Goal: Task Accomplishment & Management: Complete application form

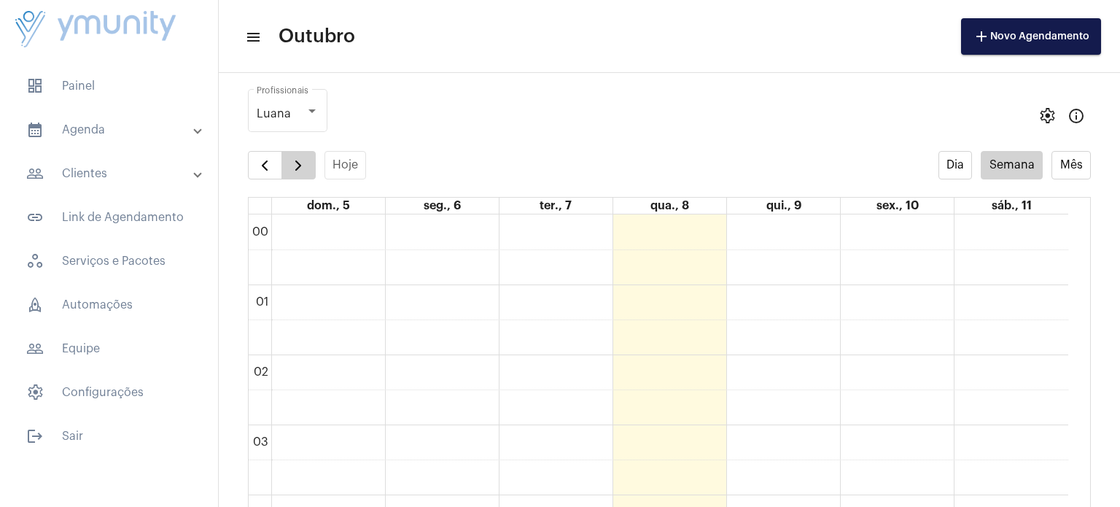
scroll to position [1018, 0]
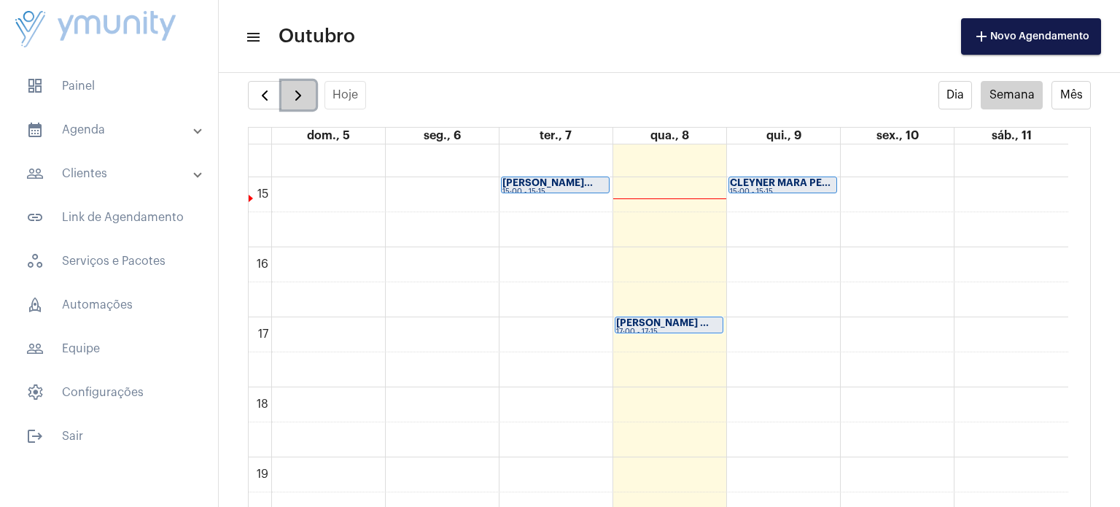
click at [292, 103] on span "button" at bounding box center [297, 95] width 17 height 17
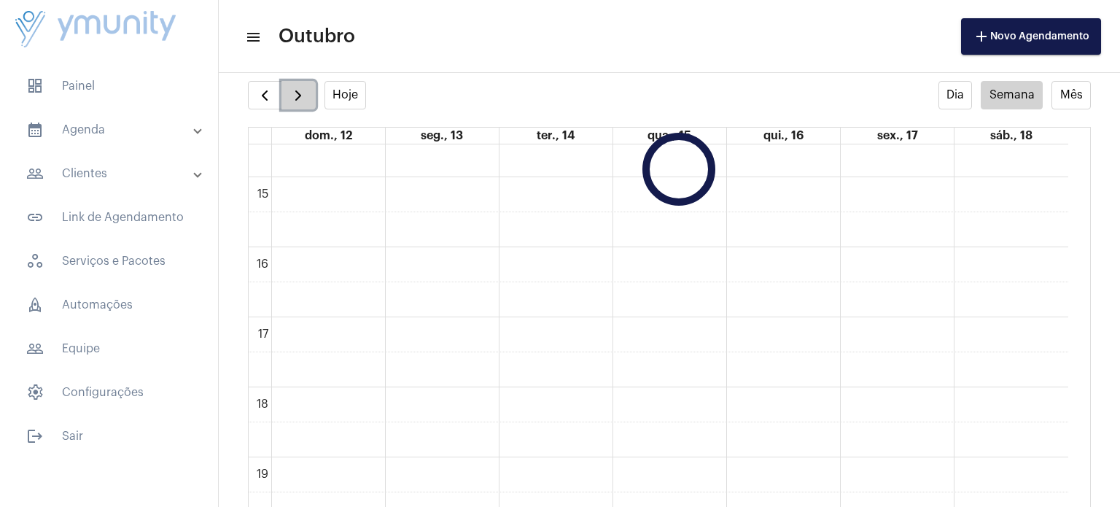
scroll to position [421, 0]
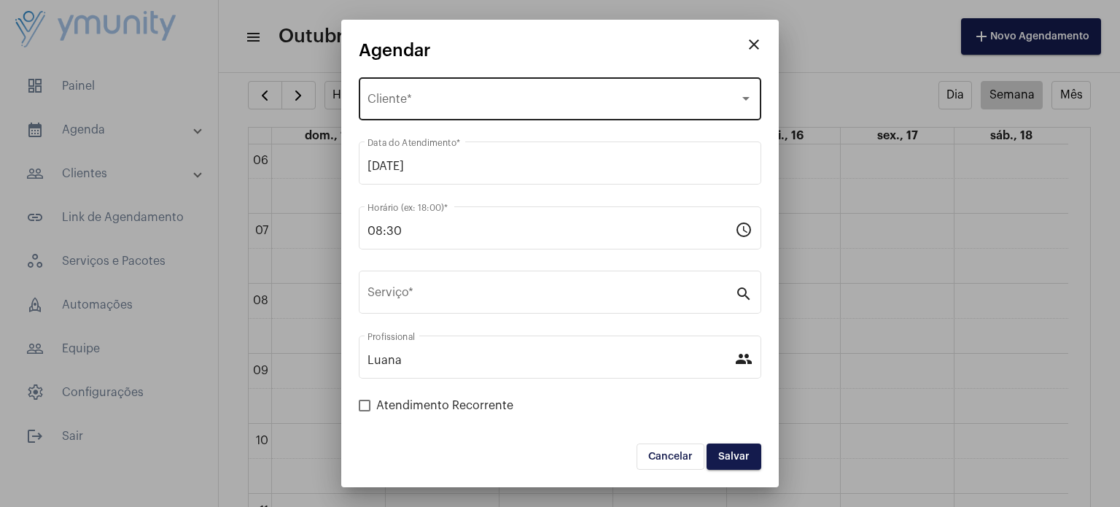
click at [485, 107] on div "Selecione o Cliente" at bounding box center [553, 102] width 372 height 13
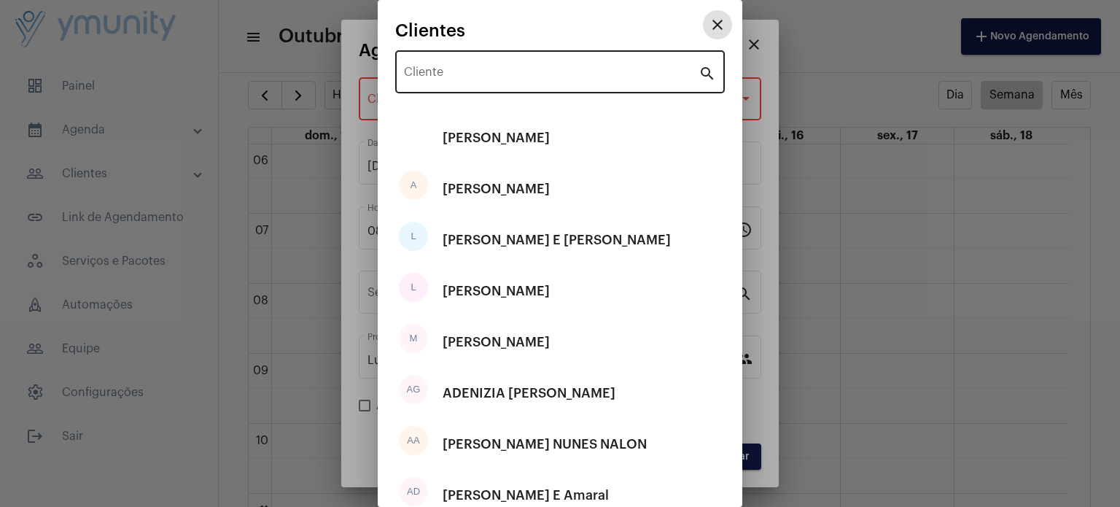
click at [494, 77] on input "Cliente" at bounding box center [551, 75] width 295 height 13
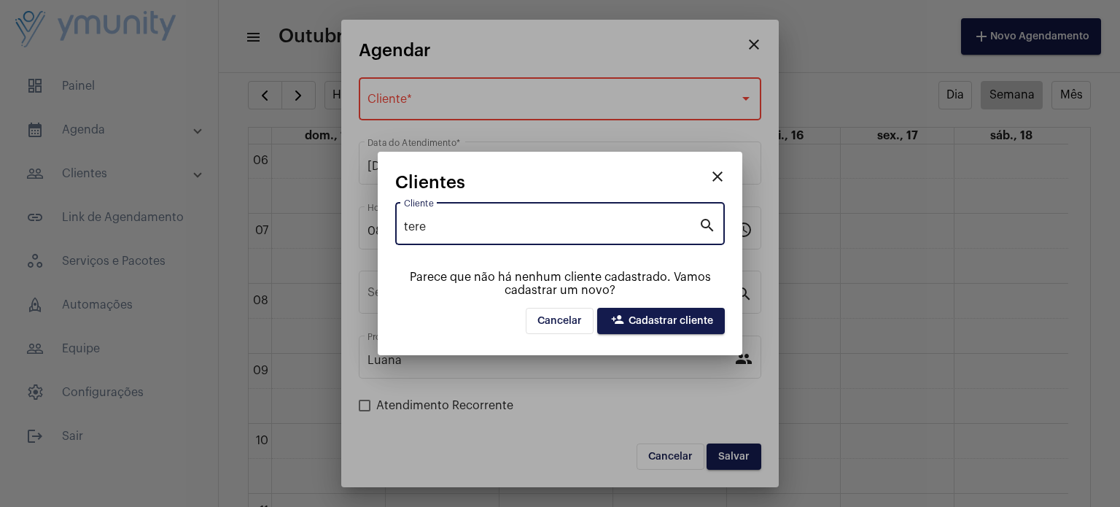
drag, startPoint x: 461, startPoint y: 225, endPoint x: 348, endPoint y: 241, distance: 115.0
click at [348, 241] on div "close Agendar Selecione o Cliente Cliente * [DATE] Data do Atendimento * 08:30 …" at bounding box center [560, 253] width 1120 height 507
paste input "[PERSON_NAME] Do Nascimento"
type input "[PERSON_NAME] Do Nascimento"
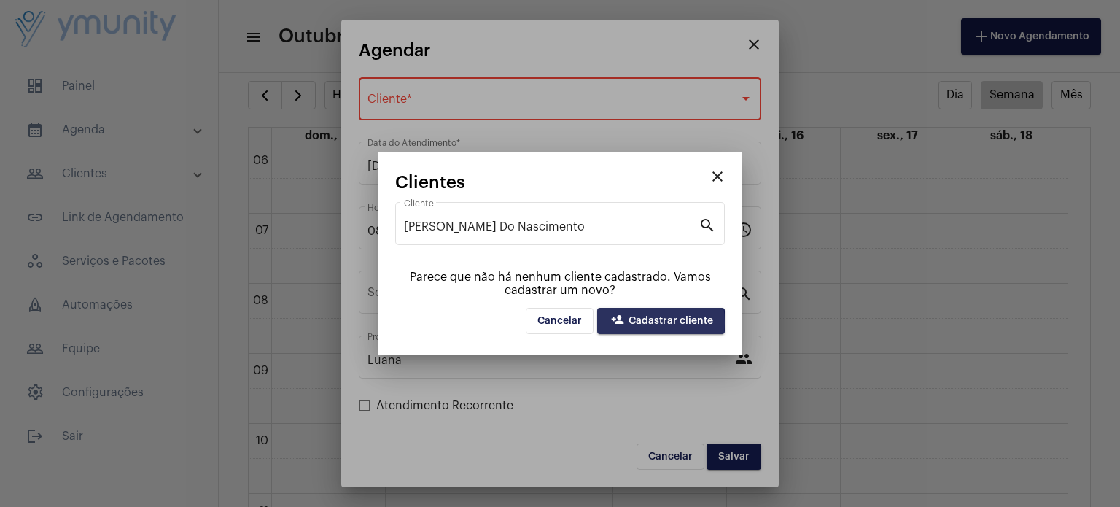
click at [638, 322] on span "person_add Cadastrar cliente" at bounding box center [661, 321] width 104 height 10
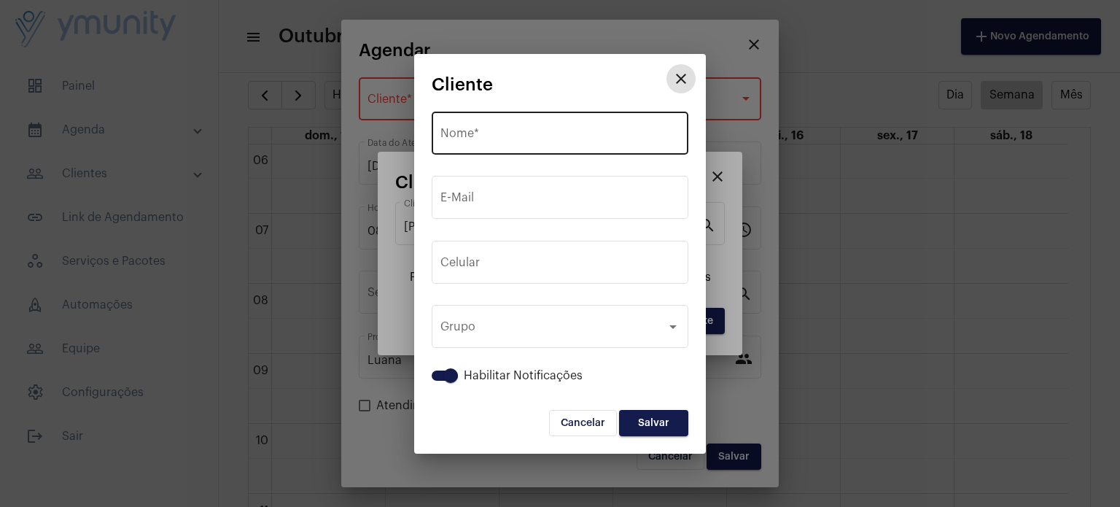
click at [543, 141] on input "Nome *" at bounding box center [559, 136] width 239 height 13
paste input "[PERSON_NAME] Do Nascimento"
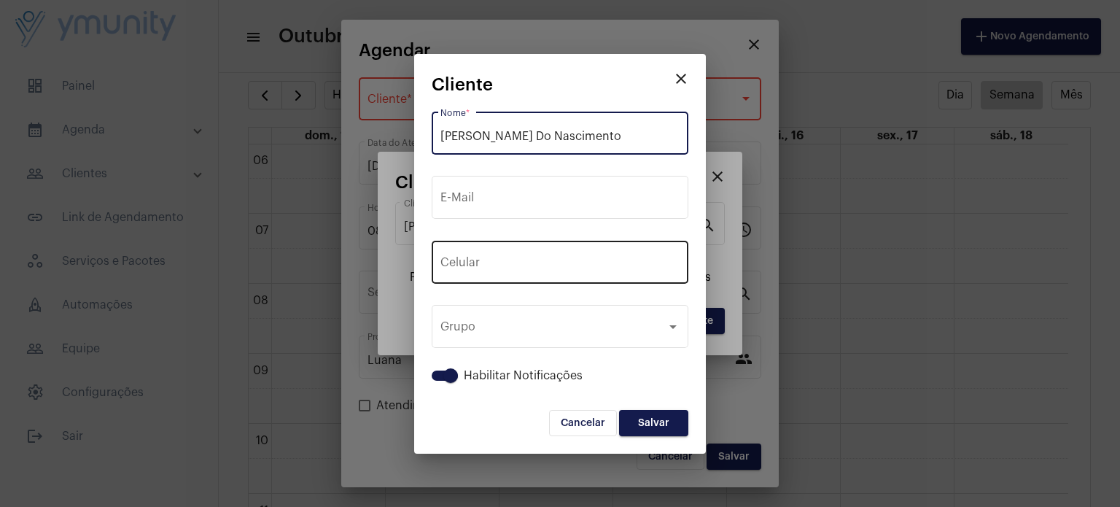
type input "[PERSON_NAME] Do Nascimento"
click at [537, 259] on input "tel" at bounding box center [559, 265] width 239 height 13
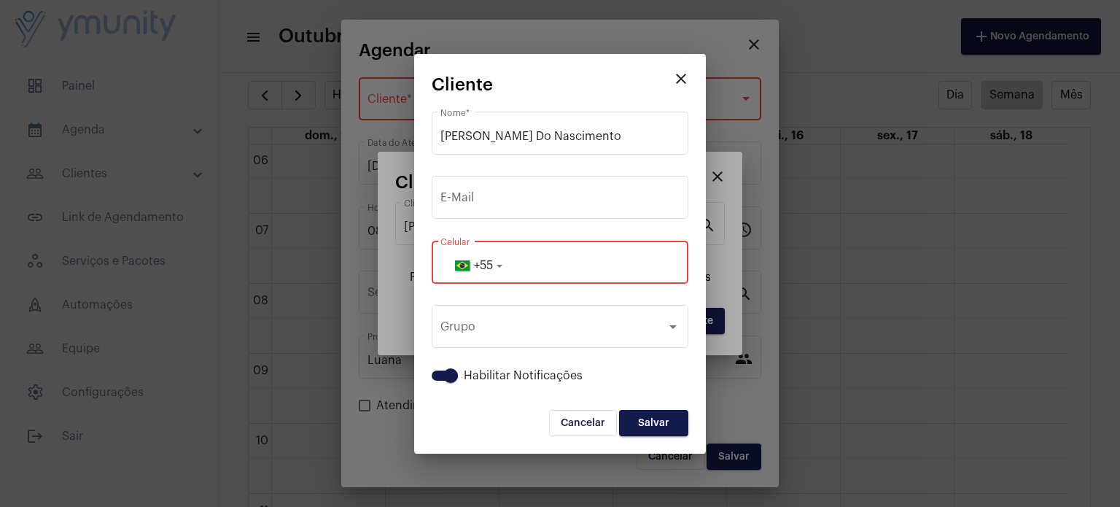
paste input "33991328133"
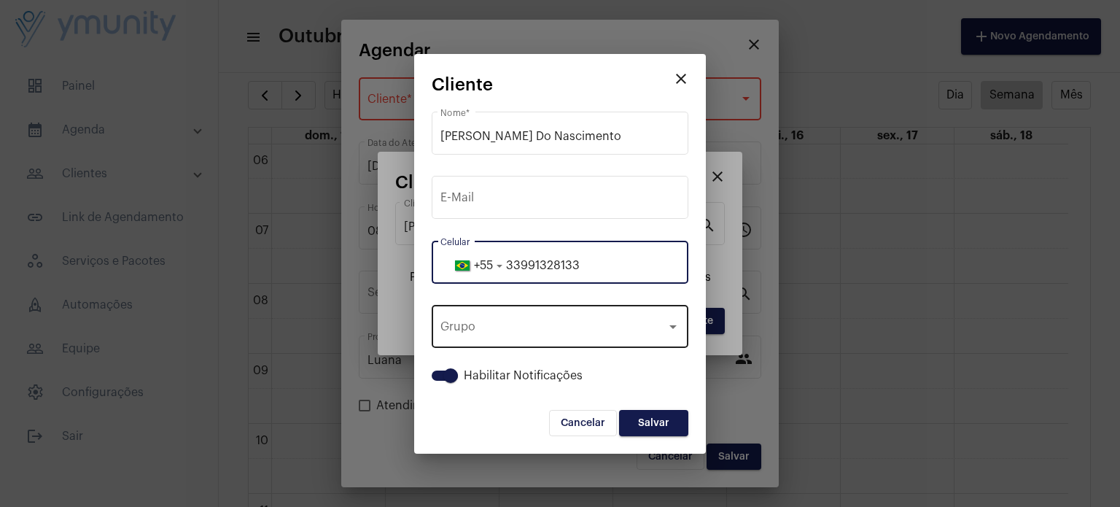
type input "33991328133"
click at [554, 313] on div "Grupo Grupo" at bounding box center [559, 325] width 239 height 46
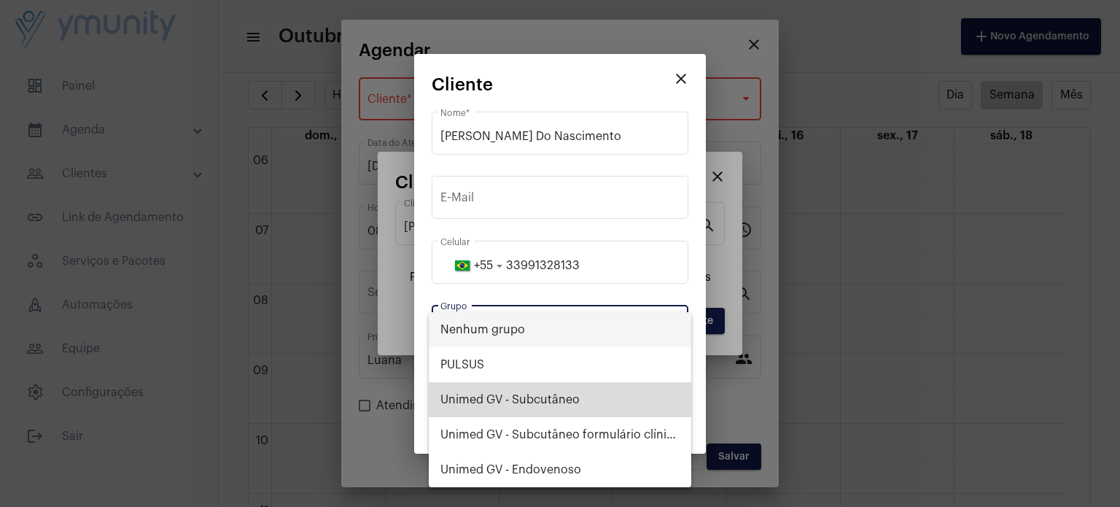
click at [538, 388] on span "Unimed GV - Subcutâneo" at bounding box center [559, 399] width 239 height 35
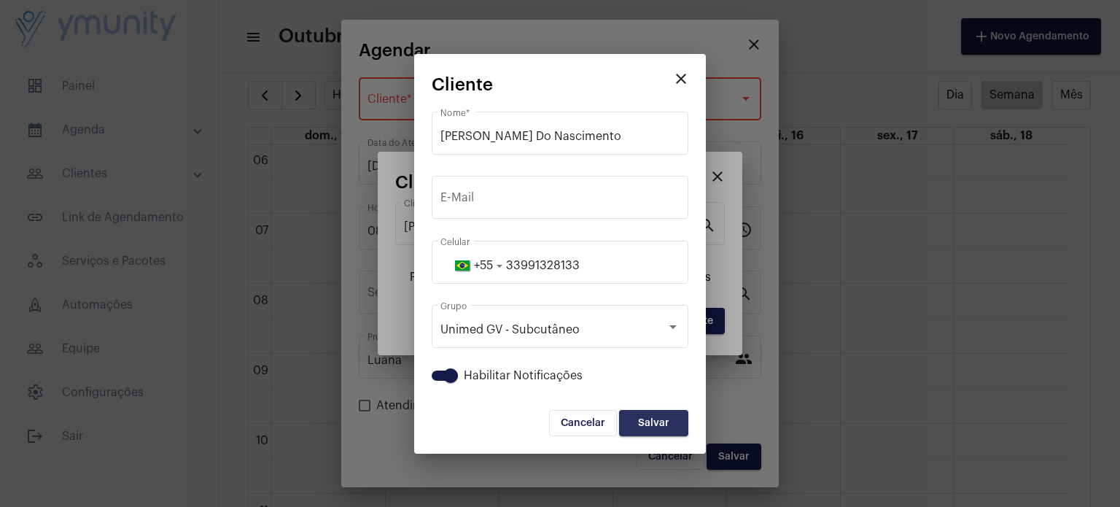
click at [644, 425] on span "Salvar" at bounding box center [653, 423] width 31 height 10
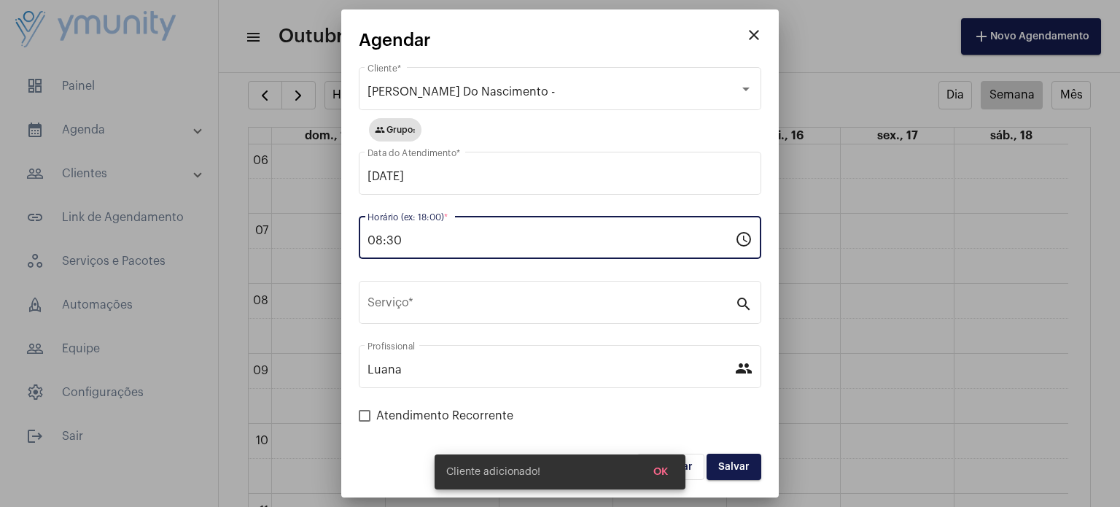
drag, startPoint x: 426, startPoint y: 239, endPoint x: 314, endPoint y: 244, distance: 111.7
click at [314, 244] on div "close Agendar Tereza Canuta Do Nascimento - Cliente * group Grupo: [DATE] Data …" at bounding box center [560, 253] width 1120 height 507
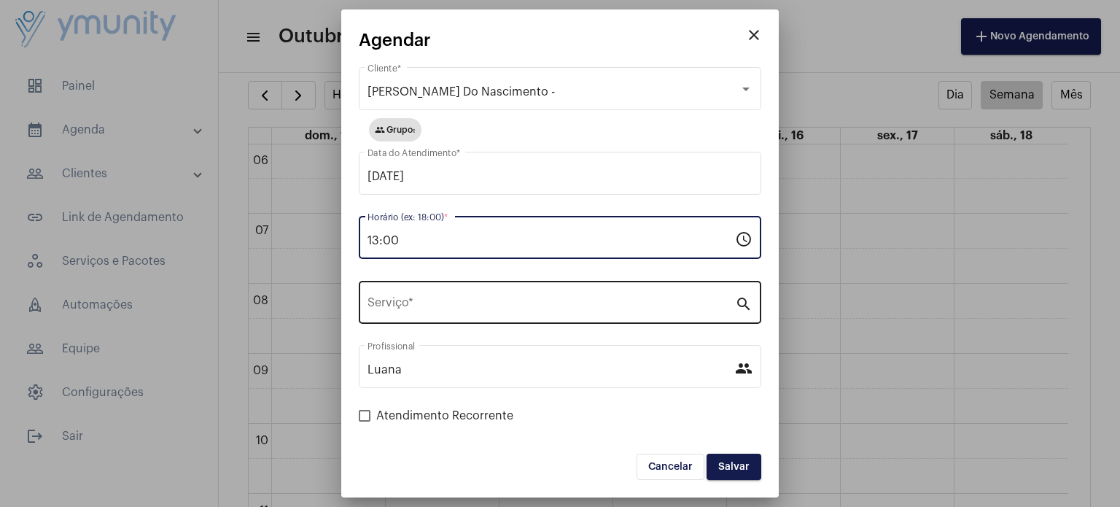
type input "13:00"
click at [427, 296] on div "Serviço *" at bounding box center [550, 301] width 367 height 46
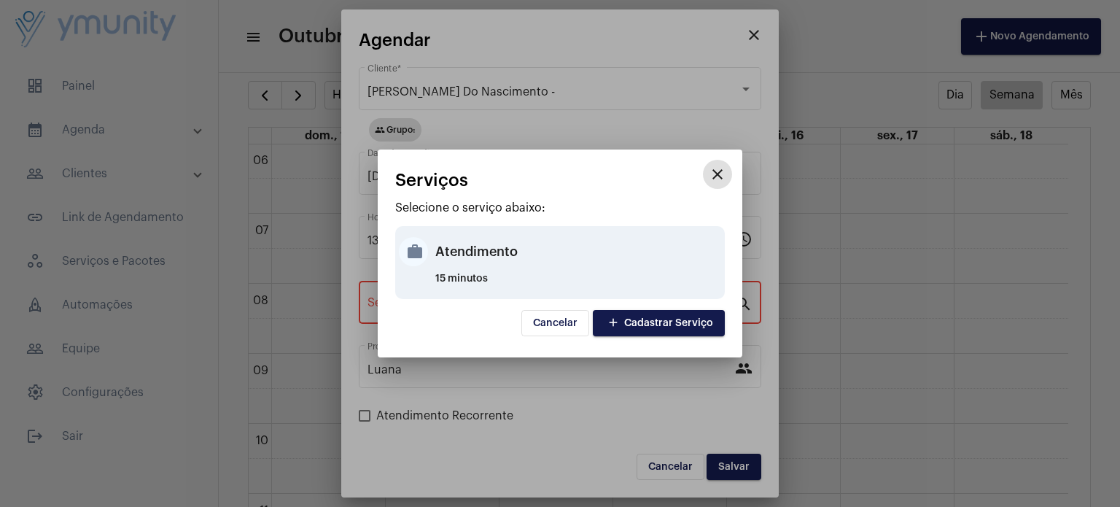
click at [466, 263] on div "Atendimento" at bounding box center [578, 252] width 286 height 44
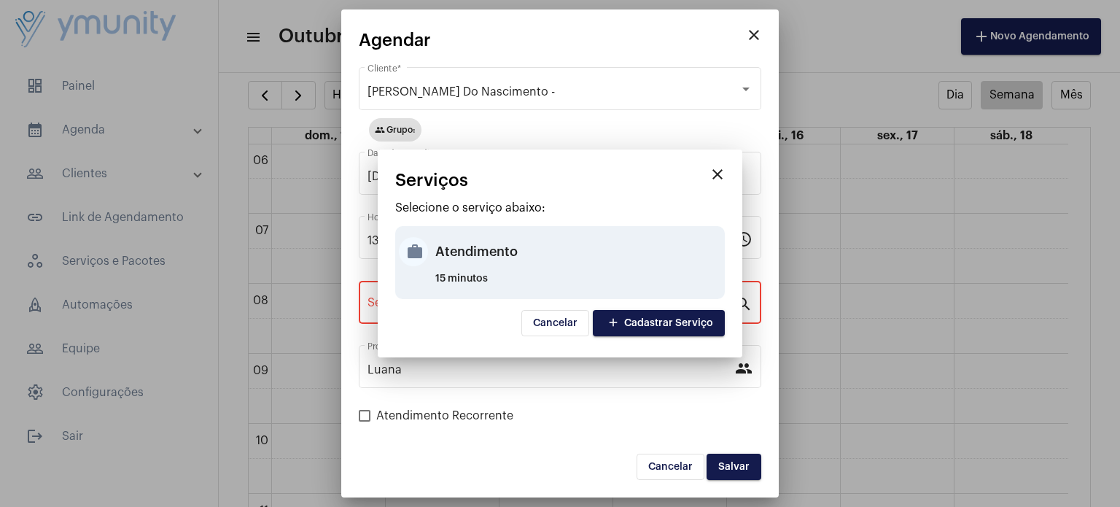
type input "Atendimento"
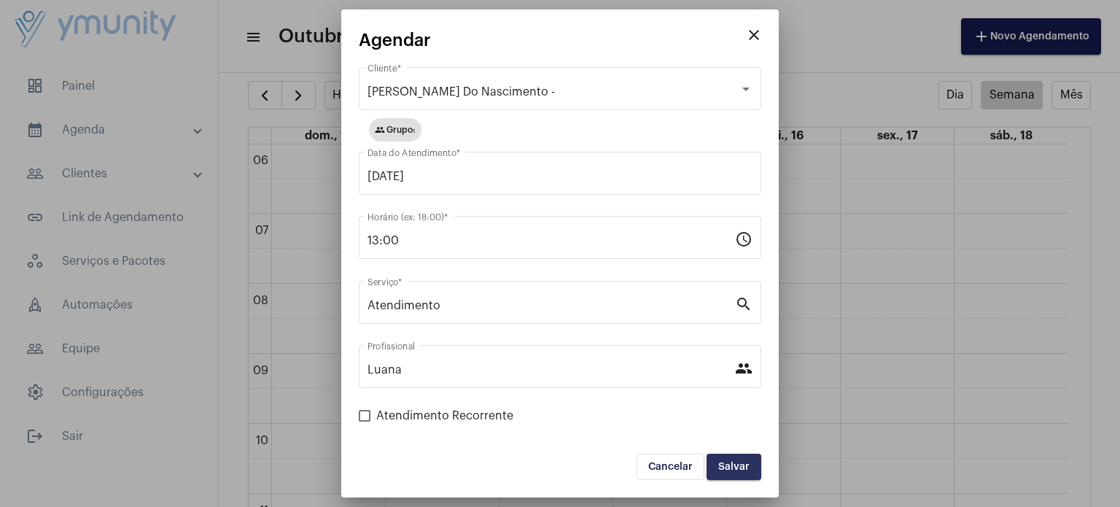
drag, startPoint x: 737, startPoint y: 464, endPoint x: 722, endPoint y: 464, distance: 14.6
click at [722, 464] on span "Salvar" at bounding box center [733, 466] width 31 height 10
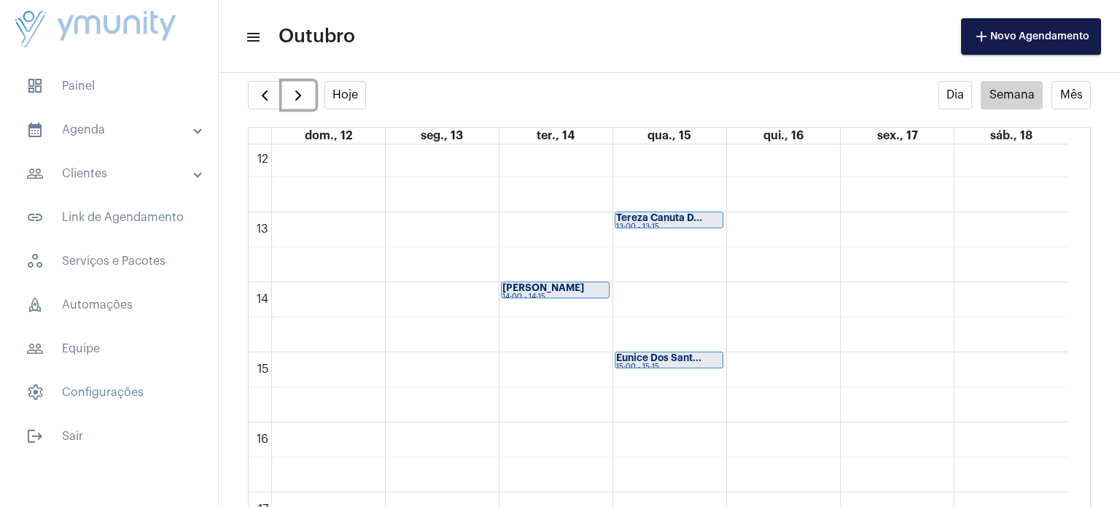
scroll to position [860, 0]
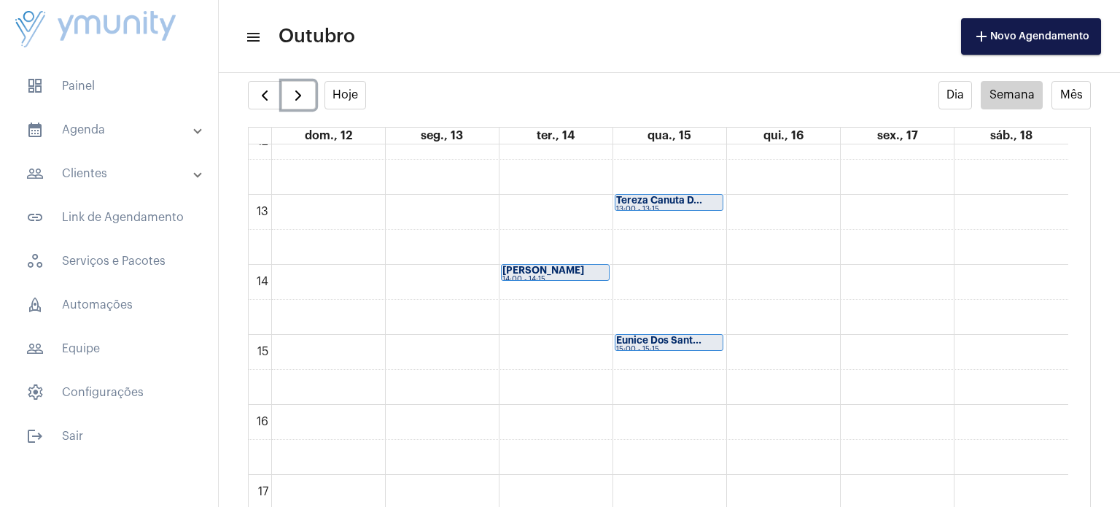
click at [695, 197] on strong "Tereza Canuta D..." at bounding box center [659, 199] width 86 height 9
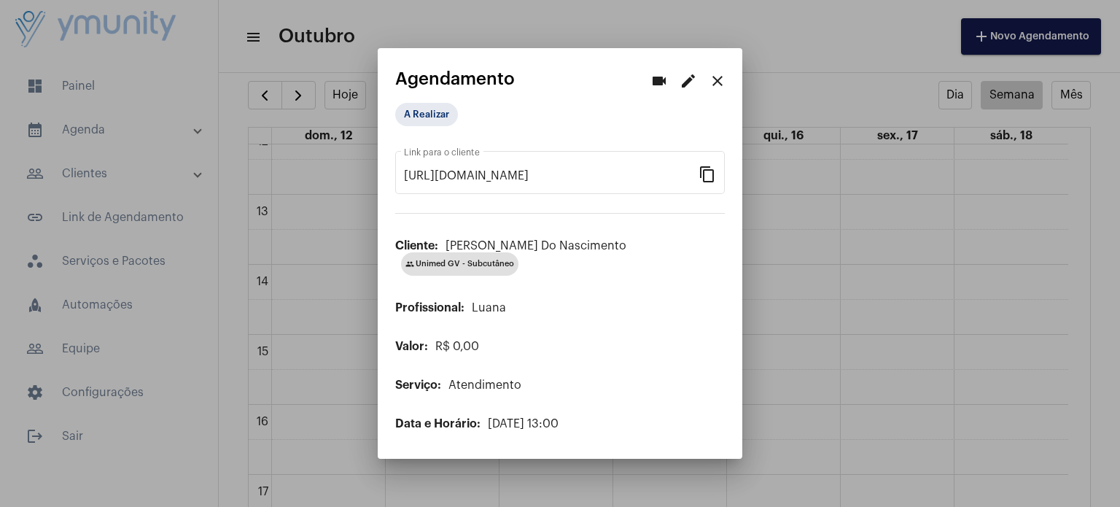
click at [846, 233] on div at bounding box center [560, 253] width 1120 height 507
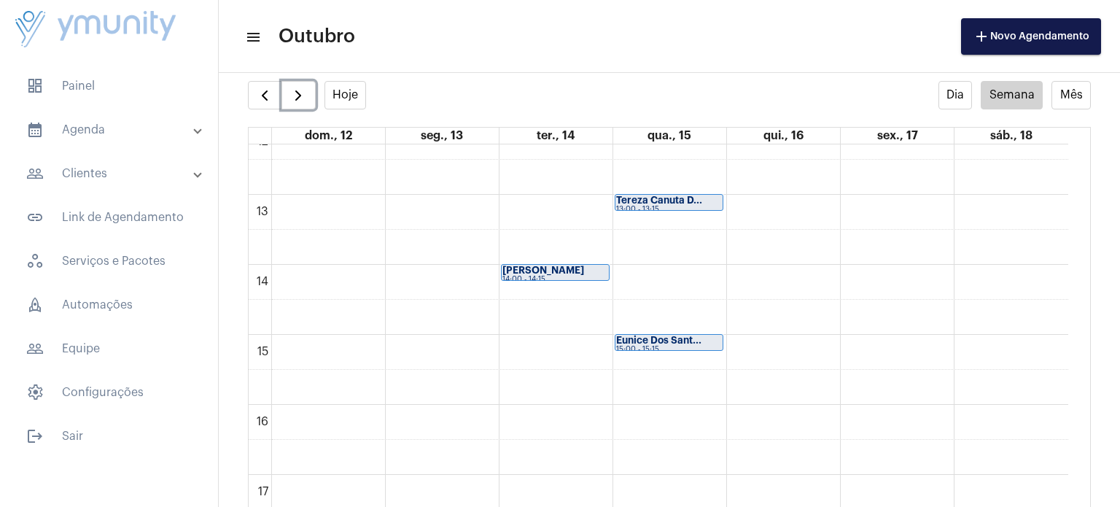
click at [680, 340] on strong "Eunice Dos Sant..." at bounding box center [658, 339] width 85 height 9
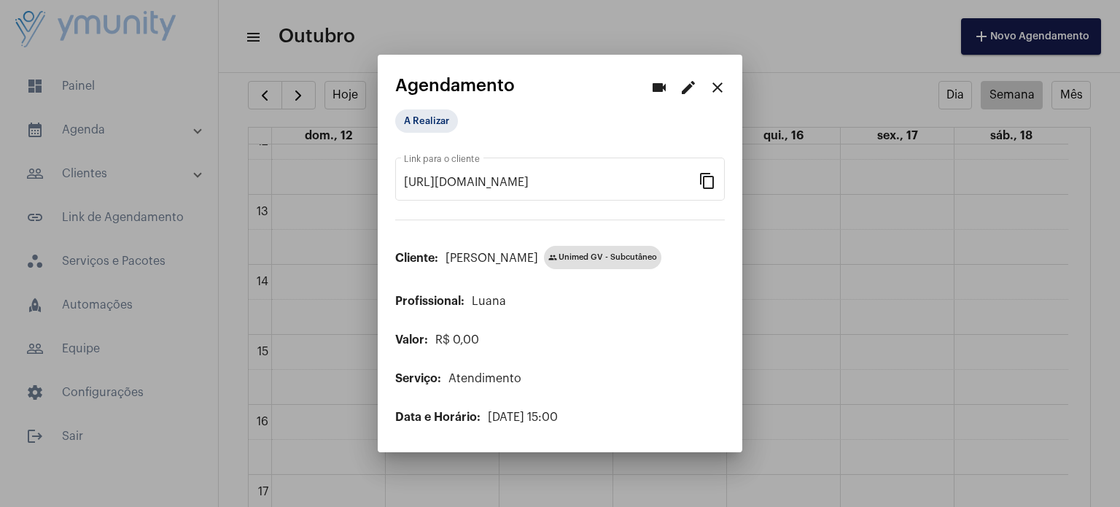
click at [843, 287] on div at bounding box center [560, 253] width 1120 height 507
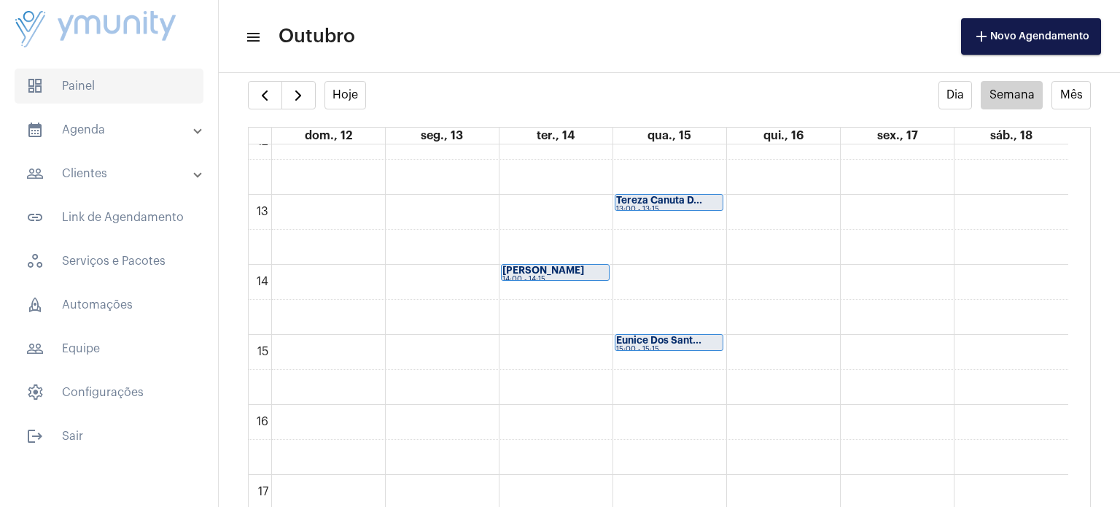
click at [61, 90] on span "dashboard Painel" at bounding box center [109, 86] width 189 height 35
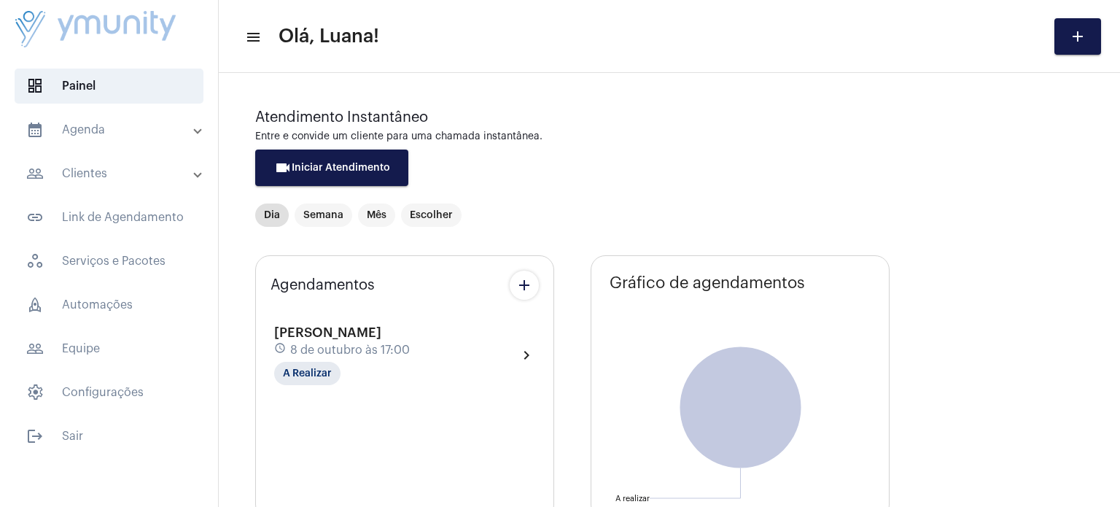
click at [79, 128] on mat-panel-title "calendar_month_outlined Agenda" at bounding box center [110, 129] width 168 height 17
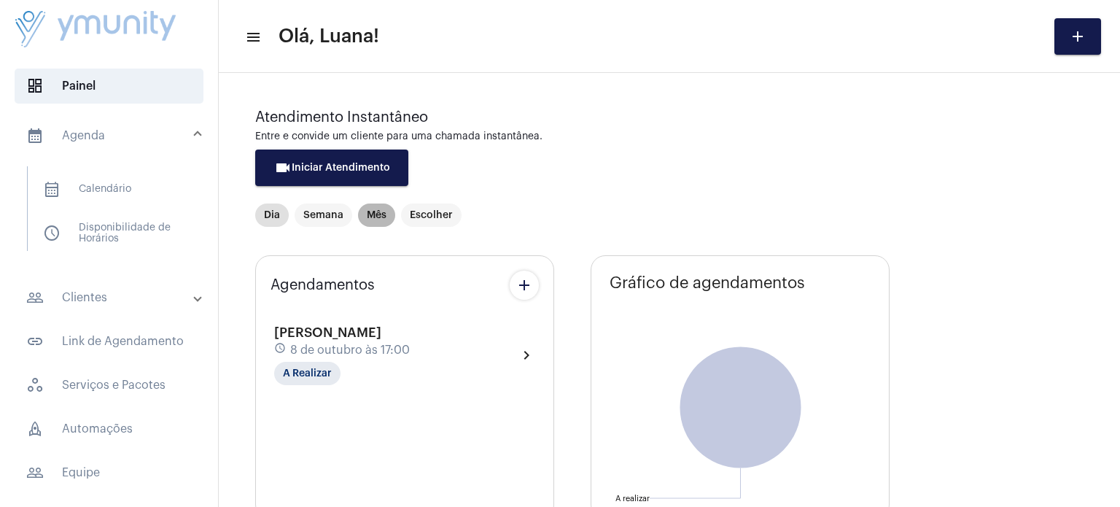
click at [373, 224] on mat-chip "Mês" at bounding box center [376, 214] width 37 height 23
